Goal: Navigation & Orientation: Find specific page/section

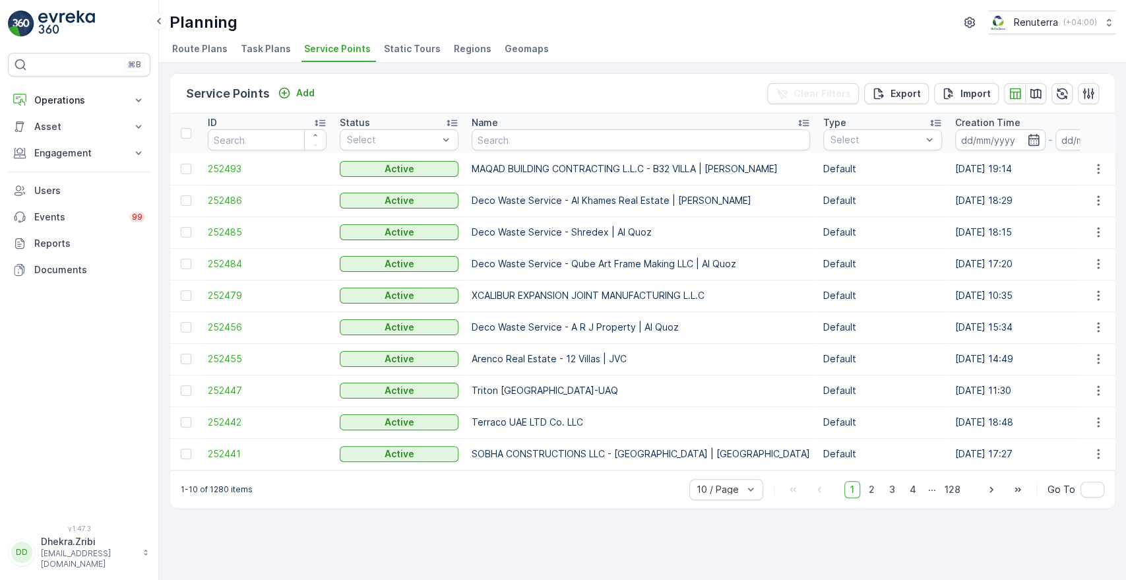
click at [1124, 274] on div "Service Points Add Clear Filters Export Import ID Status Select Name Type Selec…" at bounding box center [642, 321] width 967 height 517
click at [878, 491] on span "2" at bounding box center [872, 489] width 18 height 17
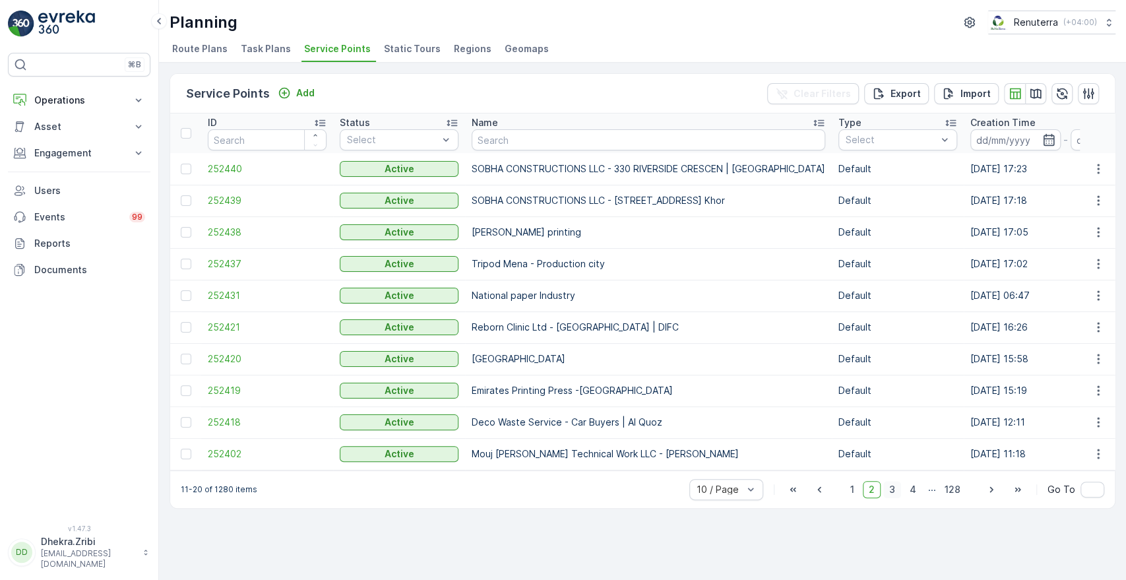
click at [892, 491] on span "3" at bounding box center [892, 489] width 18 height 17
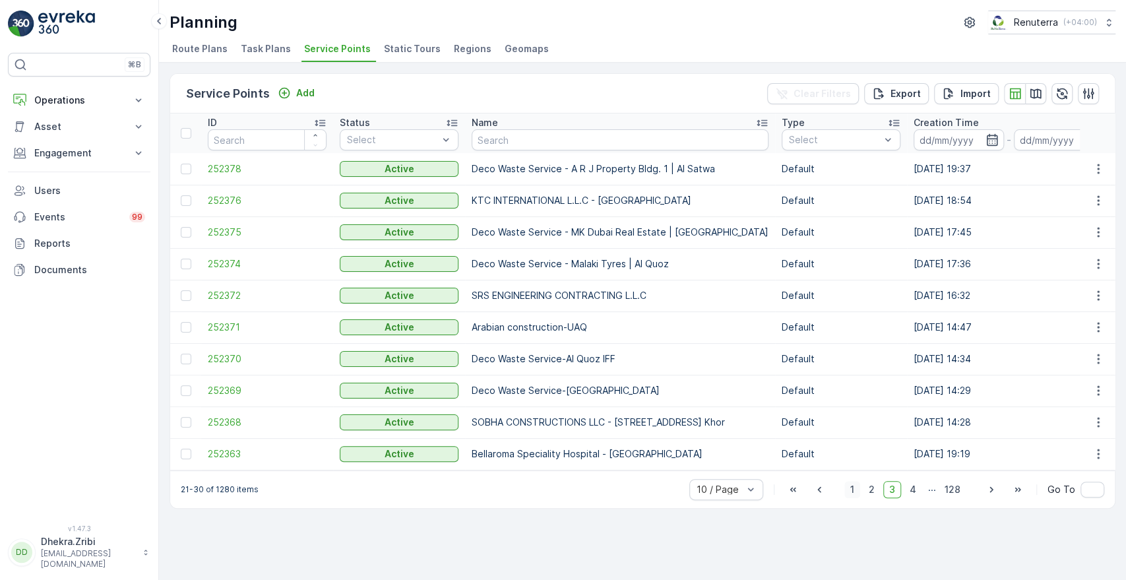
click at [857, 496] on span "1" at bounding box center [852, 489] width 16 height 17
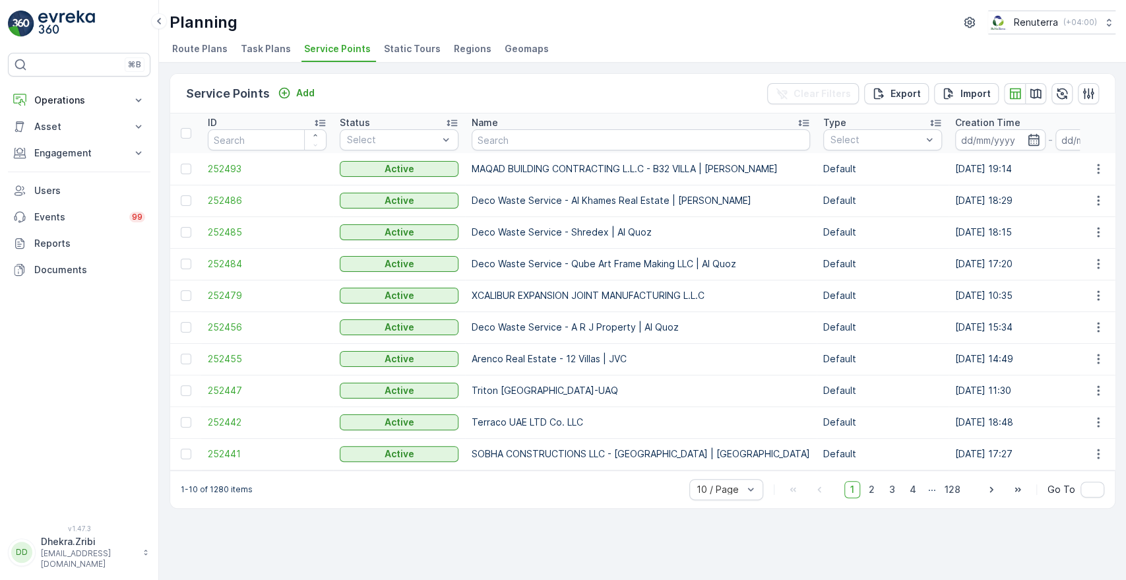
click at [1124, 381] on div "Service Points Add Clear Filters Export Import ID Status Select Name Type Selec…" at bounding box center [642, 321] width 967 height 517
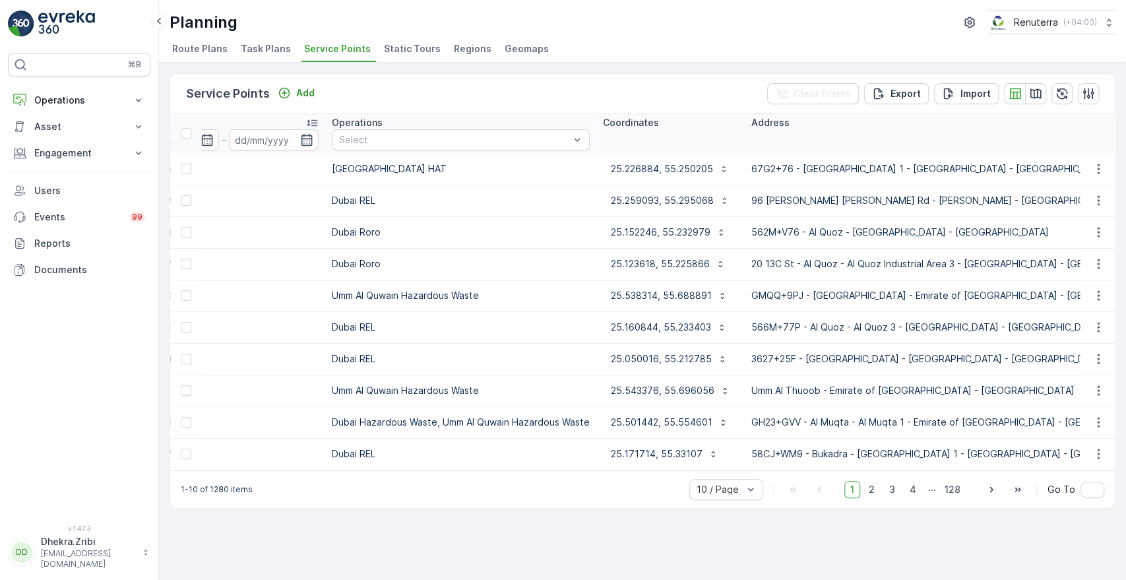
click at [586, 477] on div "1-10 of 1280 items 10 / Page 1 2 3 4 ... 128 Go To" at bounding box center [642, 489] width 944 height 38
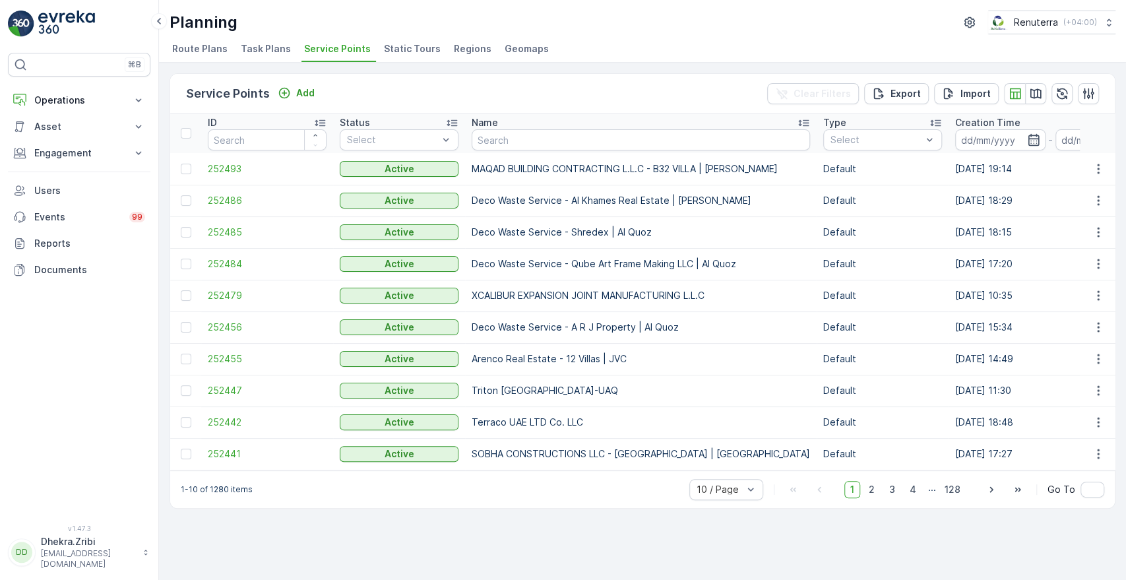
click at [1124, 373] on div "Service Points Add Clear Filters Export Import ID Status Select Name Type Selec…" at bounding box center [642, 321] width 967 height 517
click at [1124, 398] on div "Service Points Add Clear Filters Export Import ID Status Select Name Type Selec…" at bounding box center [642, 321] width 967 height 517
click at [644, 526] on div "Service Points Add Clear Filters Export Import ID Status Select Name Type Selec…" at bounding box center [642, 321] width 967 height 517
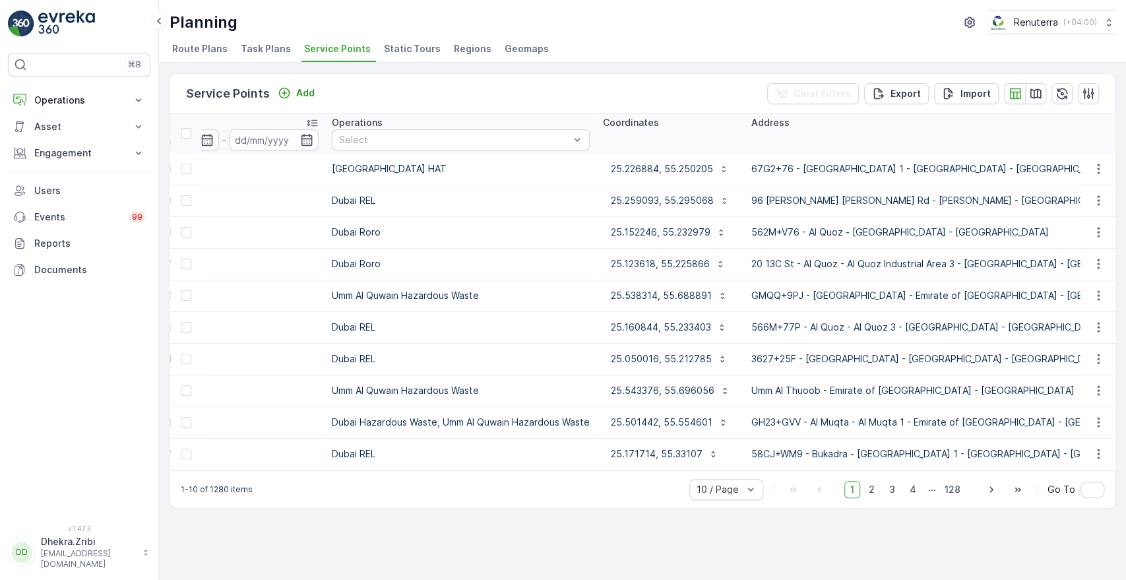
scroll to position [0, 1652]
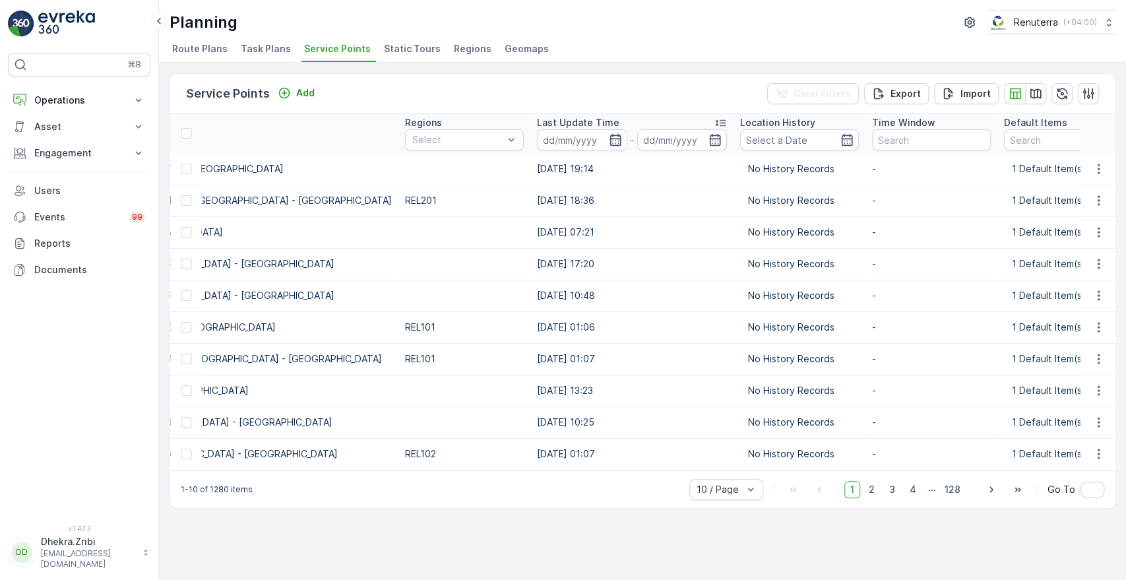
click at [171, 478] on div "1-10 of 1280 items 10 / Page 1 2 3 4 ... 128 Go To" at bounding box center [642, 489] width 944 height 38
click at [189, 477] on div "1-10 of 1280 items 10 / Page 1 2 3 4 ... 128 Go To" at bounding box center [642, 489] width 944 height 38
click at [195, 476] on div "1-10 of 1280 items 10 / Page 1 2 3 4 ... 128 Go To" at bounding box center [642, 489] width 944 height 38
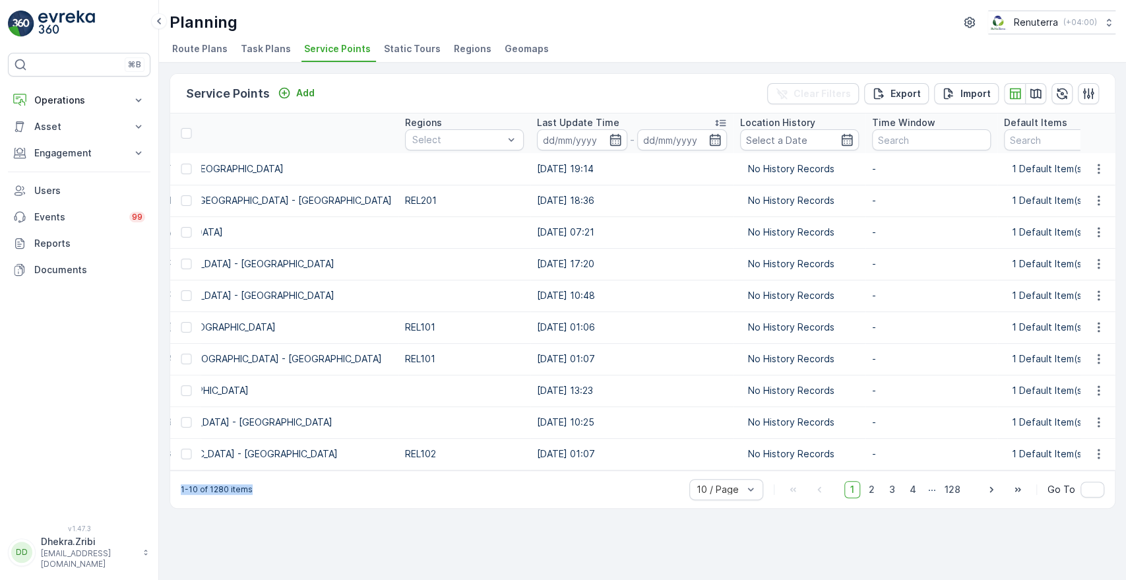
click at [277, 475] on div "1-10 of 1280 items 10 / Page 1 2 3 4 ... 128 Go To" at bounding box center [642, 489] width 944 height 38
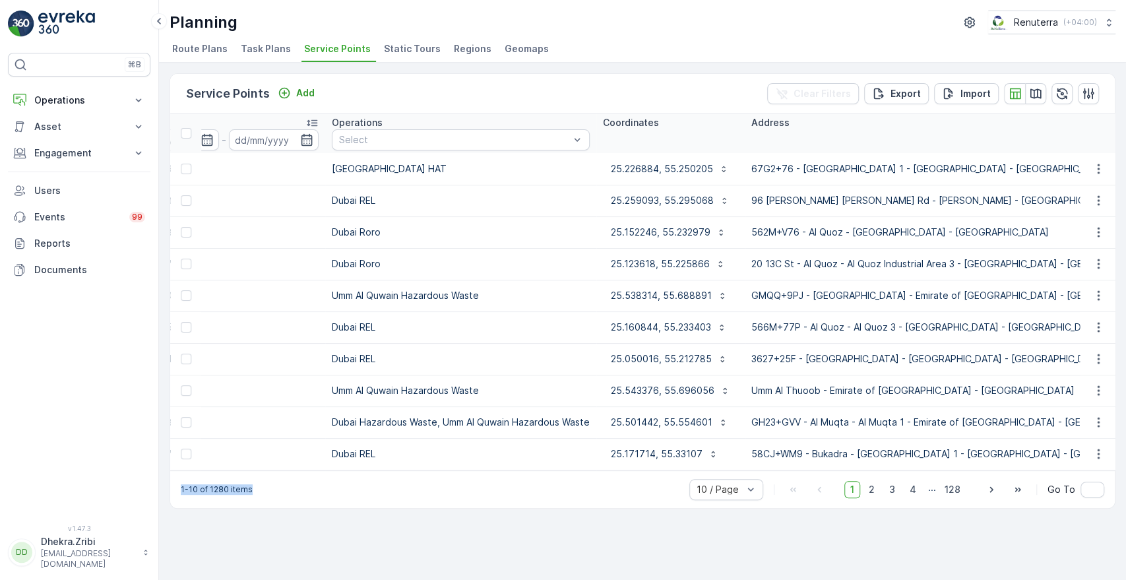
scroll to position [0, 0]
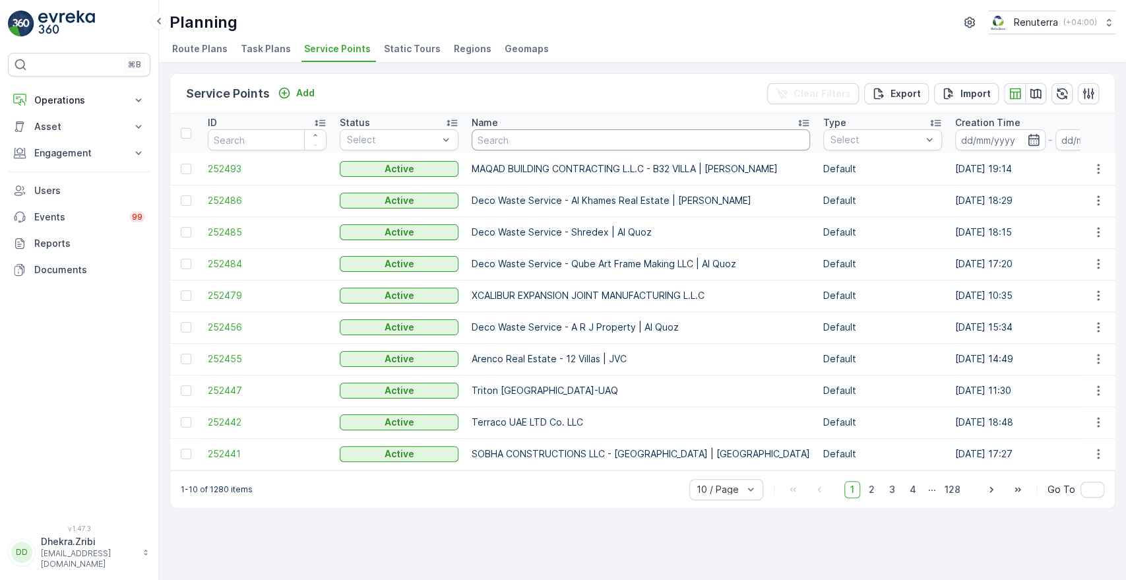
click at [522, 145] on input "text" at bounding box center [641, 139] width 338 height 21
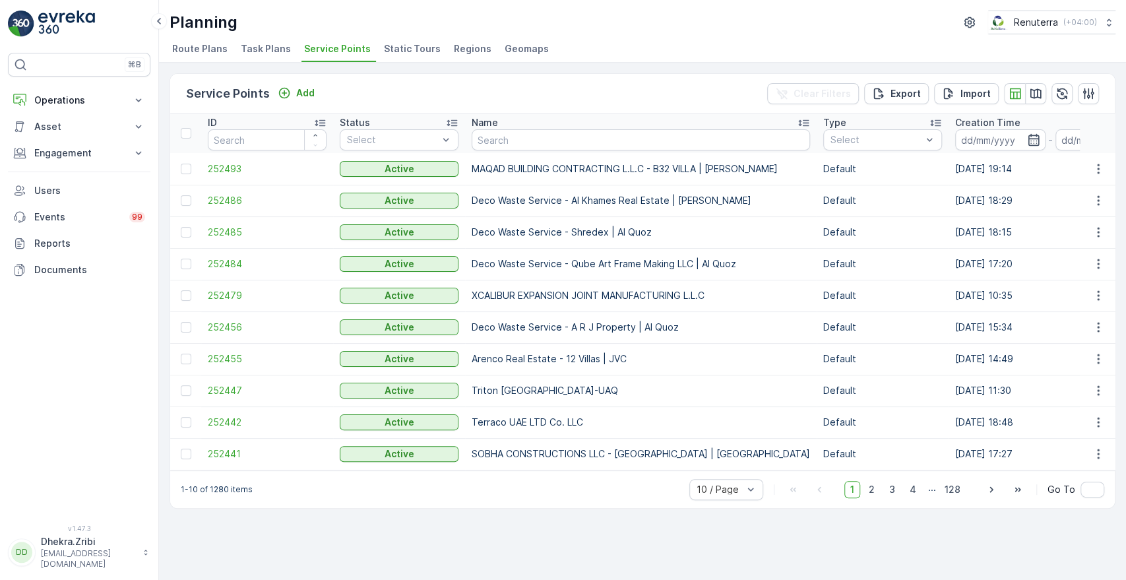
click at [720, 514] on div "Service Points Add Clear Filters Export Import ID Status Select Name Type Selec…" at bounding box center [642, 321] width 967 height 517
click at [777, 570] on div "Service Points Add Clear Filters Export Import ID Status Select Name Type Selec…" at bounding box center [642, 321] width 967 height 517
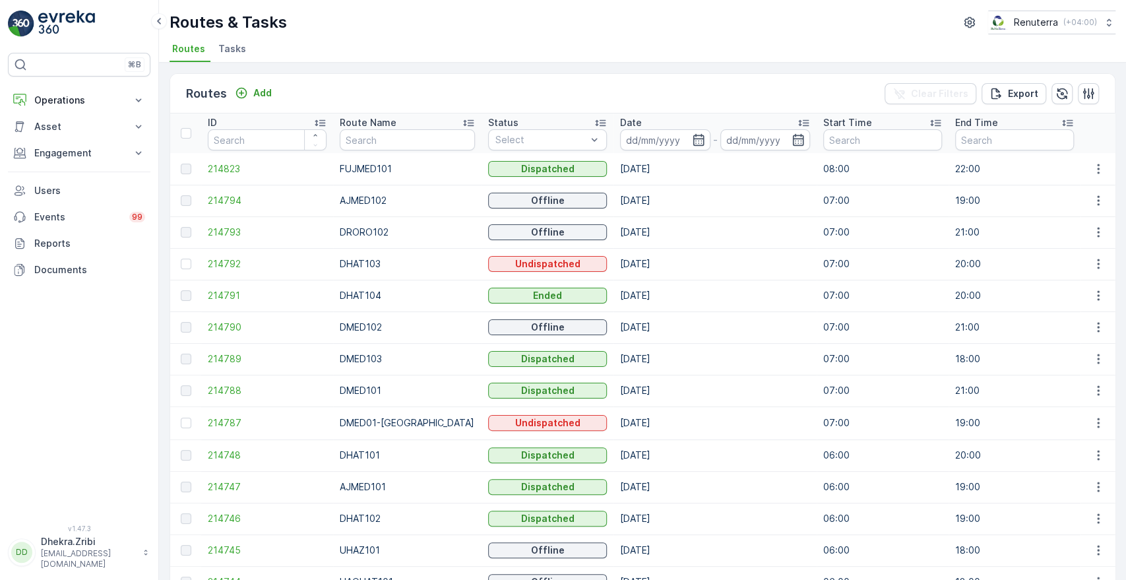
click at [595, 120] on icon at bounding box center [600, 123] width 11 height 7
